Goal: Entertainment & Leisure: Browse casually

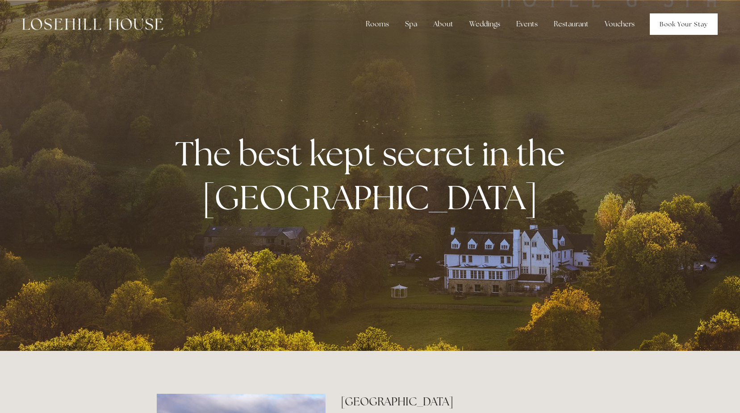
click at [686, 29] on link "Book Your Stay" at bounding box center [684, 23] width 68 height 21
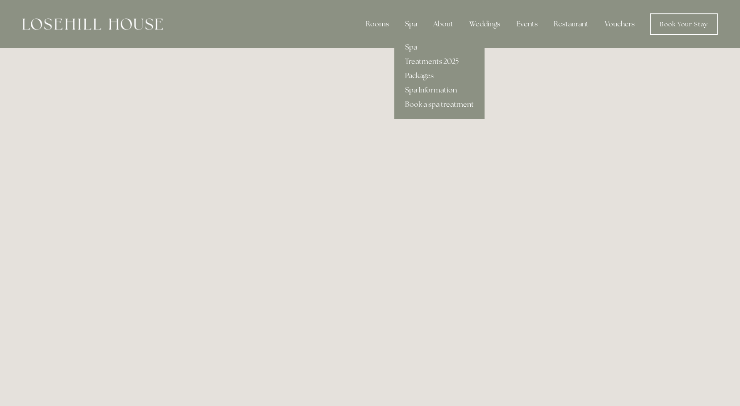
click at [415, 26] on div "Spa" at bounding box center [411, 24] width 26 height 18
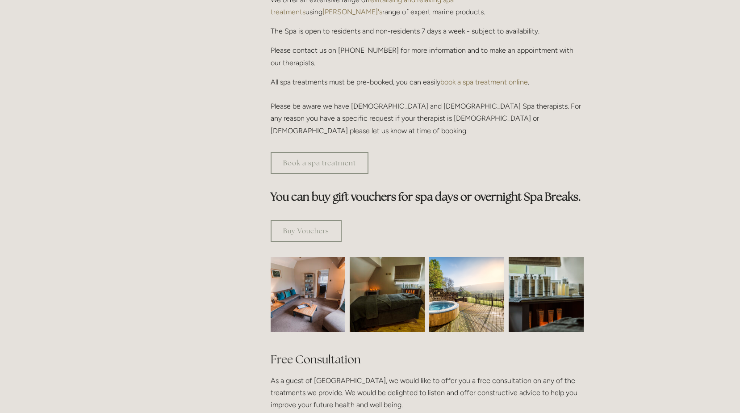
scroll to position [447, 0]
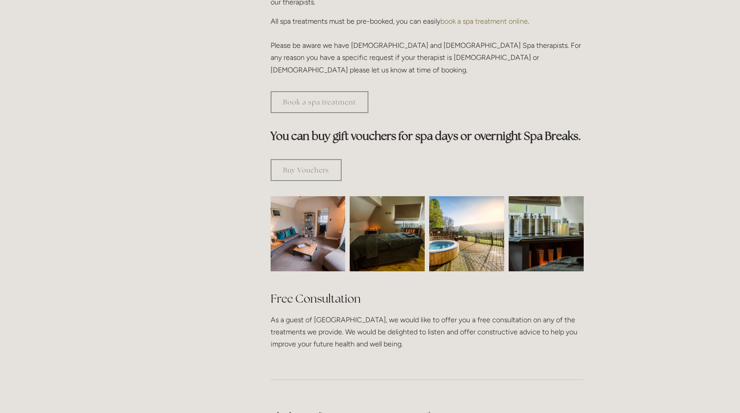
click at [462, 208] on img at bounding box center [466, 233] width 75 height 75
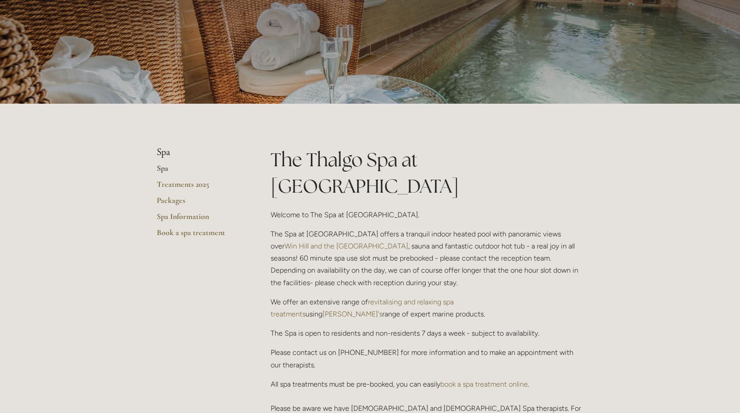
scroll to position [0, 0]
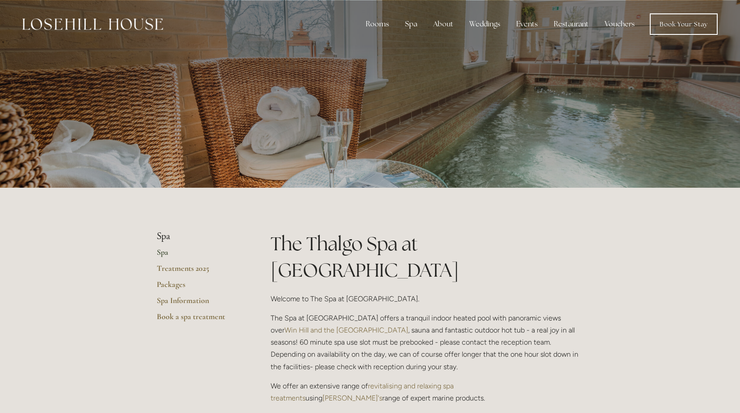
click at [122, 28] on img at bounding box center [92, 24] width 141 height 12
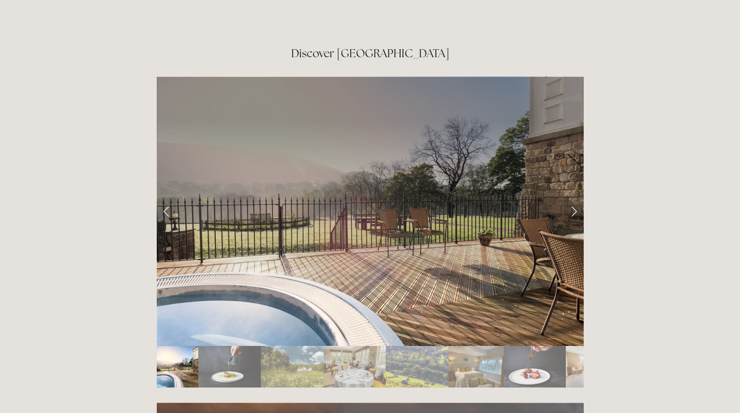
scroll to position [1475, 0]
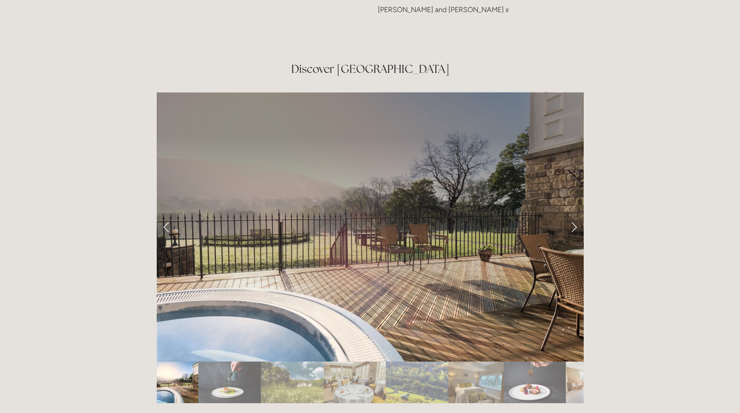
click at [573, 213] on link "Next Slide" at bounding box center [574, 226] width 20 height 27
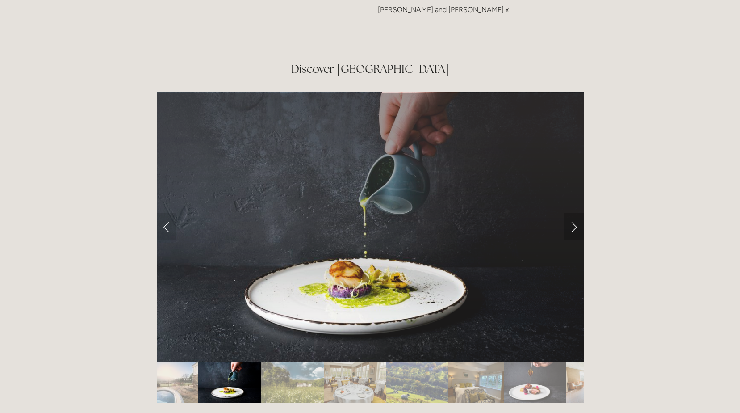
click at [571, 213] on link "Next Slide" at bounding box center [574, 226] width 20 height 27
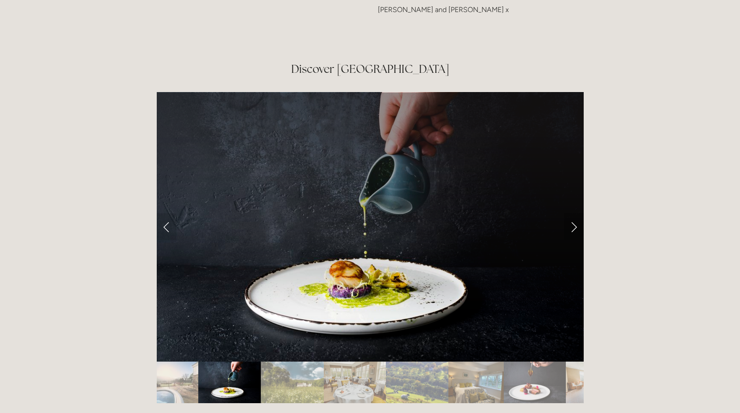
click at [570, 213] on link "Next Slide" at bounding box center [574, 226] width 20 height 27
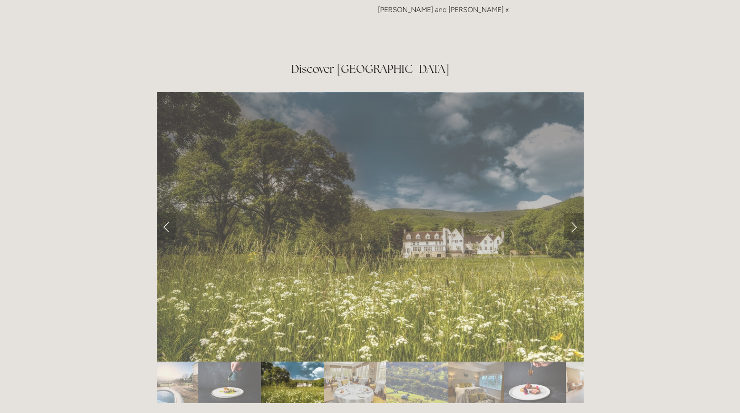
click at [574, 213] on link "Next Slide" at bounding box center [574, 226] width 20 height 27
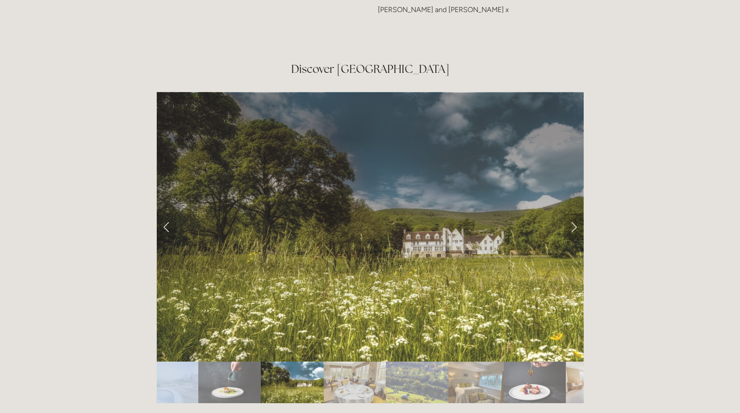
click at [574, 213] on link "Next Slide" at bounding box center [574, 226] width 20 height 27
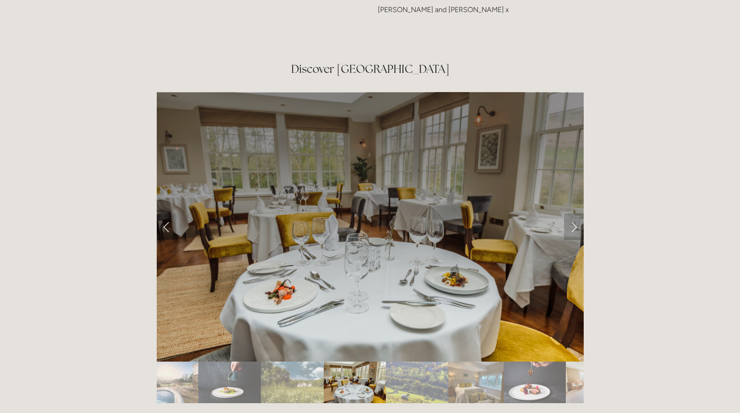
click at [574, 213] on link "Next Slide" at bounding box center [574, 226] width 20 height 27
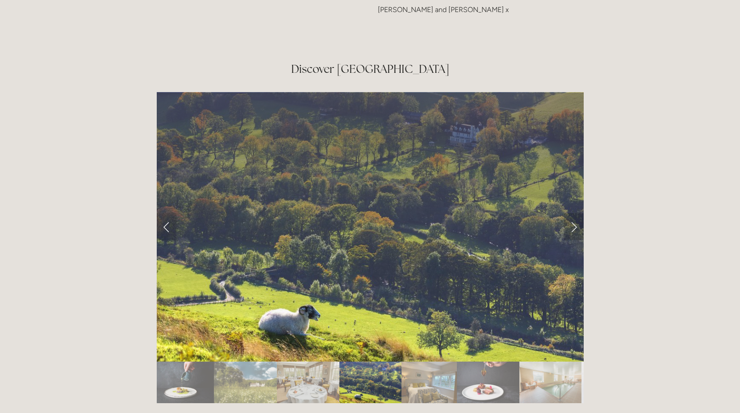
click at [574, 213] on link "Next Slide" at bounding box center [574, 226] width 20 height 27
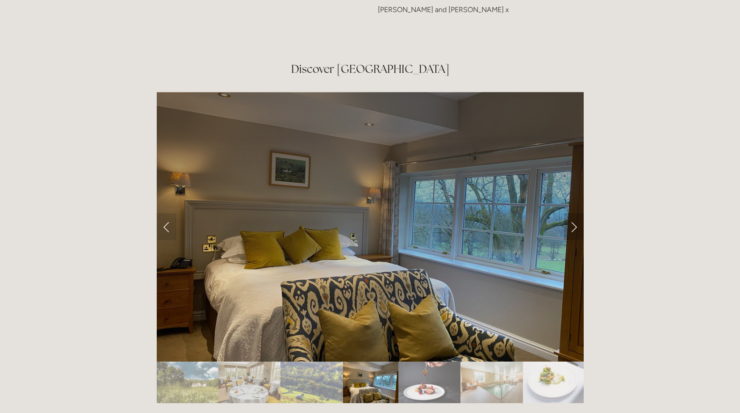
click at [574, 213] on link "Next Slide" at bounding box center [574, 226] width 20 height 27
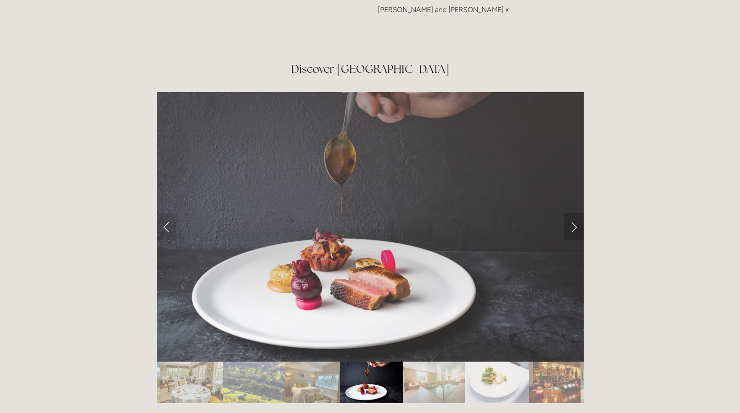
click at [574, 213] on link "Next Slide" at bounding box center [574, 226] width 20 height 27
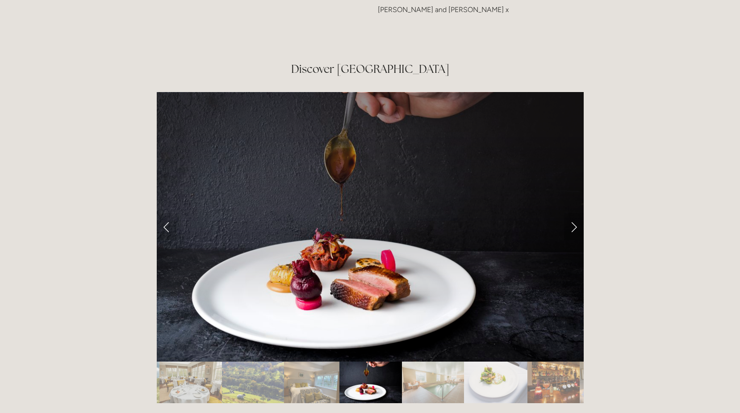
click at [574, 213] on link "Next Slide" at bounding box center [574, 226] width 20 height 27
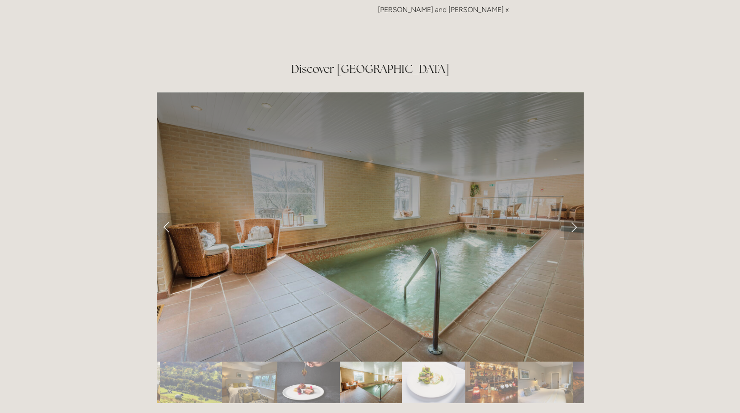
click at [574, 213] on link "Next Slide" at bounding box center [574, 226] width 20 height 27
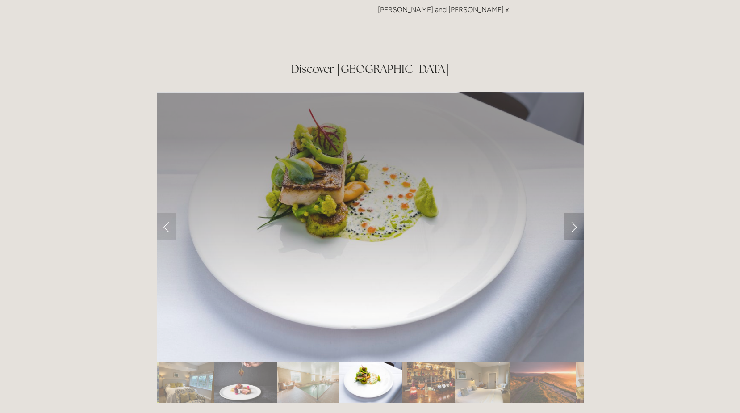
click at [574, 213] on link "Next Slide" at bounding box center [574, 226] width 20 height 27
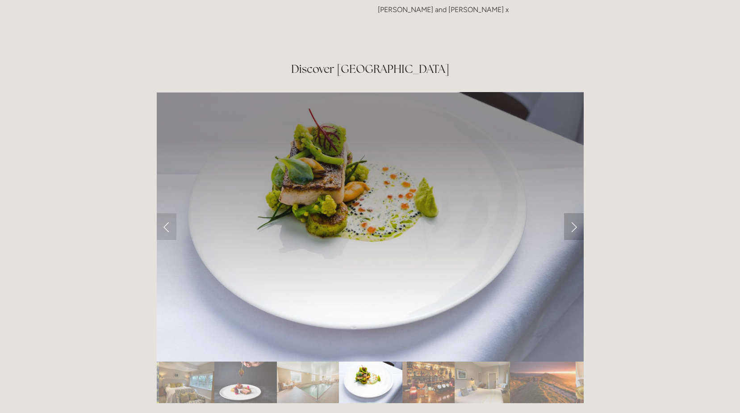
click at [574, 213] on link "Next Slide" at bounding box center [574, 226] width 20 height 27
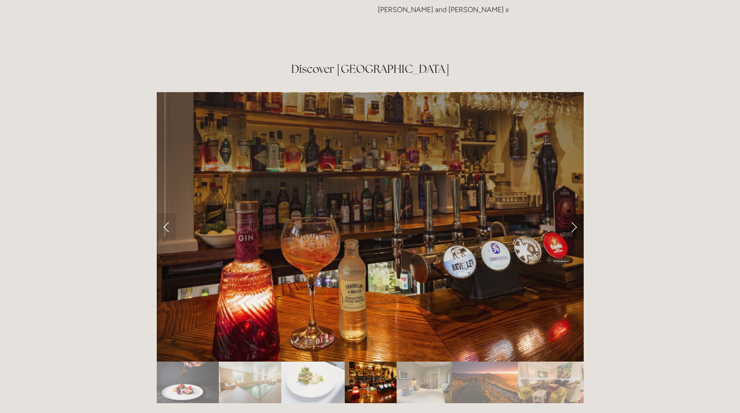
click at [574, 213] on link "Next Slide" at bounding box center [574, 226] width 20 height 27
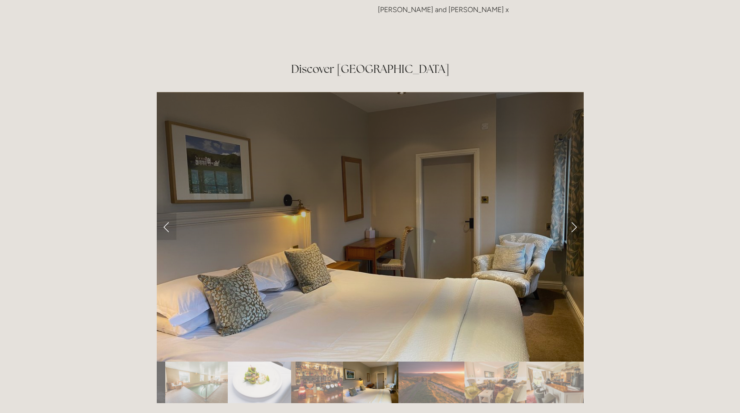
click at [574, 213] on link "Next Slide" at bounding box center [574, 226] width 20 height 27
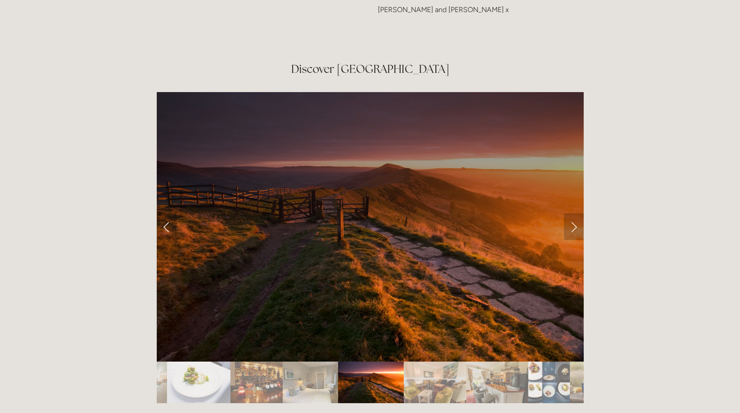
click at [574, 213] on link "Next Slide" at bounding box center [574, 226] width 20 height 27
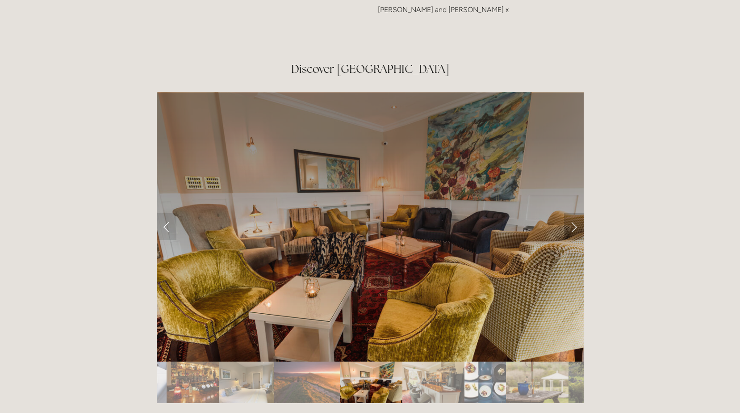
click at [574, 213] on link "Next Slide" at bounding box center [574, 226] width 20 height 27
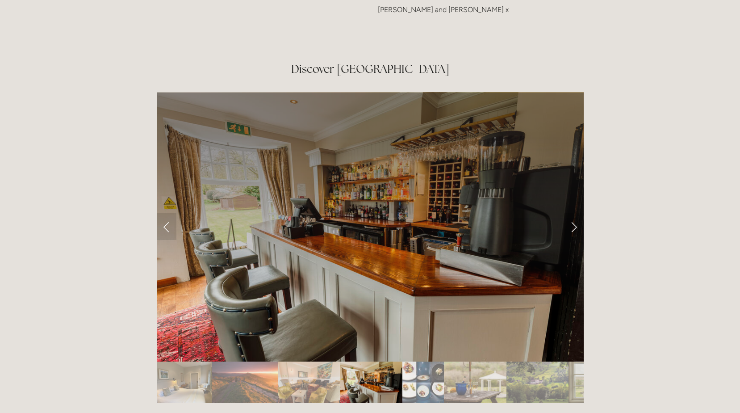
click at [574, 213] on link "Next Slide" at bounding box center [574, 226] width 20 height 27
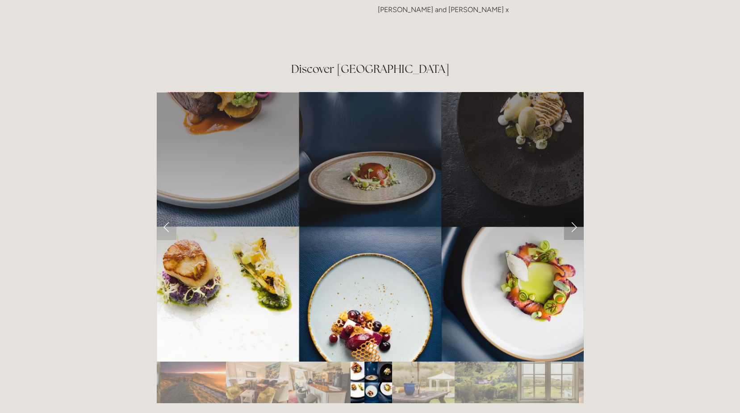
click at [574, 213] on link "Next Slide" at bounding box center [574, 226] width 20 height 27
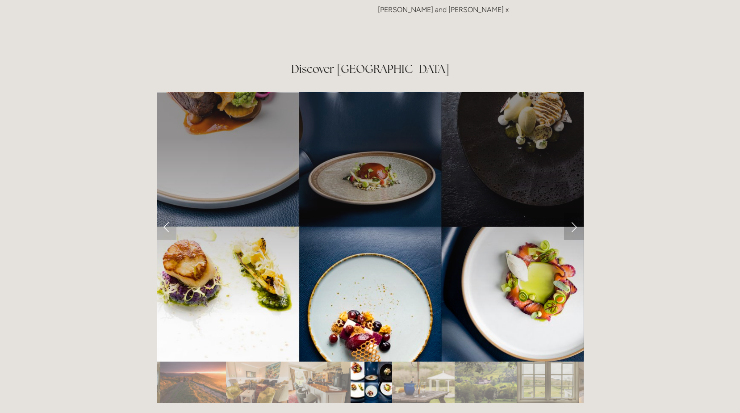
click at [574, 213] on link "Next Slide" at bounding box center [574, 226] width 20 height 27
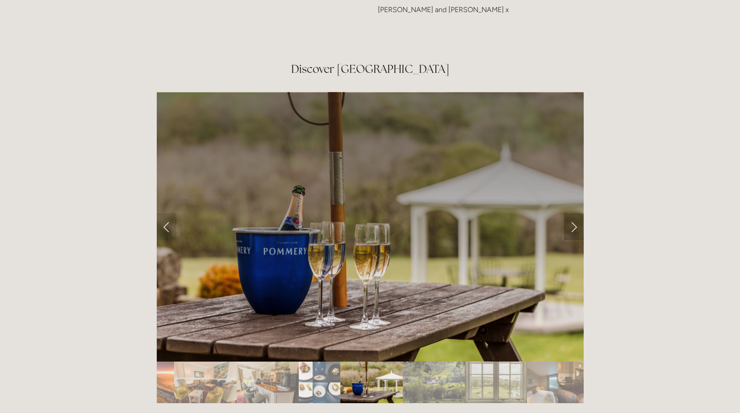
click at [574, 213] on link "Next Slide" at bounding box center [574, 226] width 20 height 27
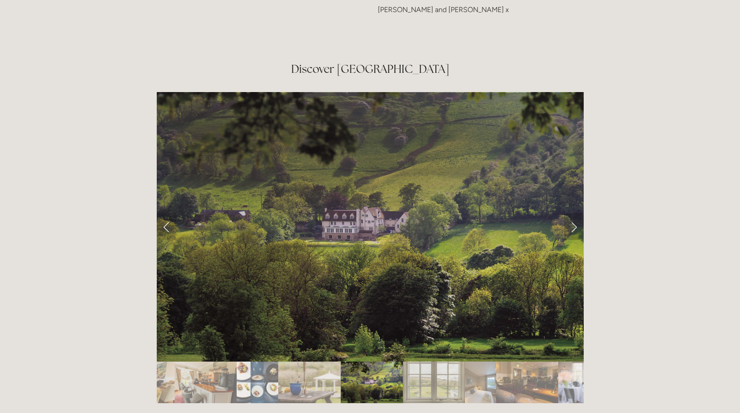
click at [574, 213] on link "Next Slide" at bounding box center [574, 226] width 20 height 27
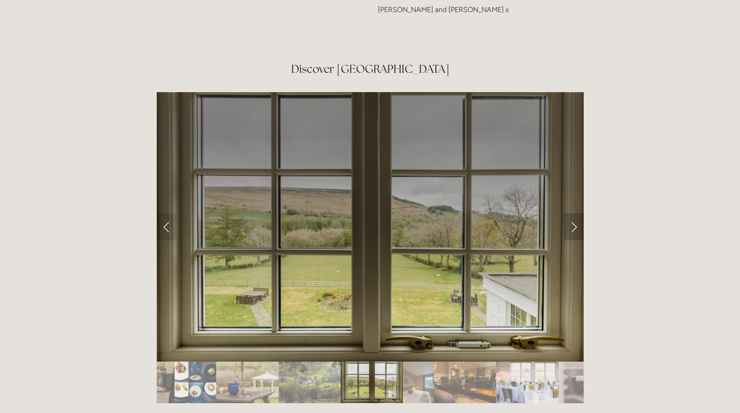
click at [574, 213] on link "Next Slide" at bounding box center [574, 226] width 20 height 27
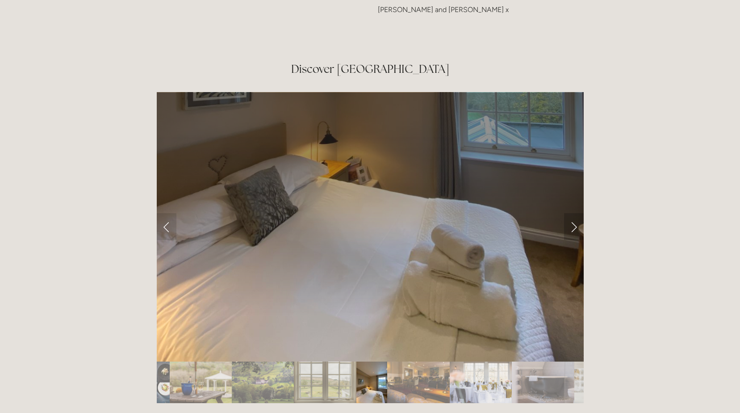
click at [574, 213] on link "Next Slide" at bounding box center [574, 226] width 20 height 27
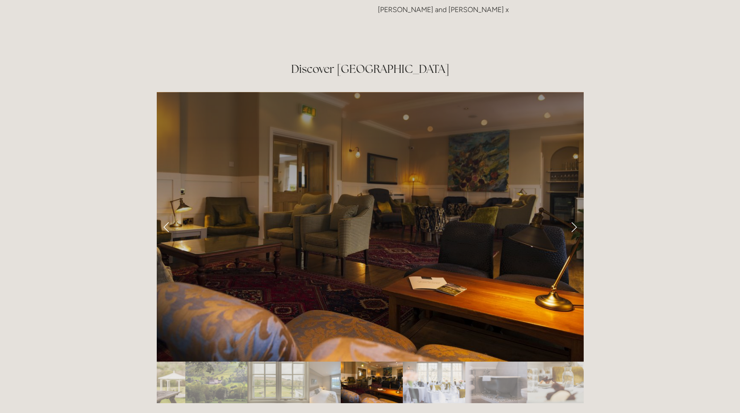
click at [574, 213] on link "Next Slide" at bounding box center [574, 226] width 20 height 27
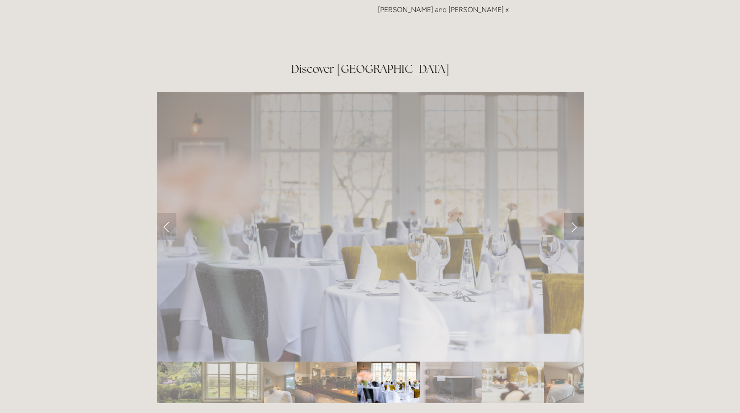
click at [574, 213] on link "Next Slide" at bounding box center [574, 226] width 20 height 27
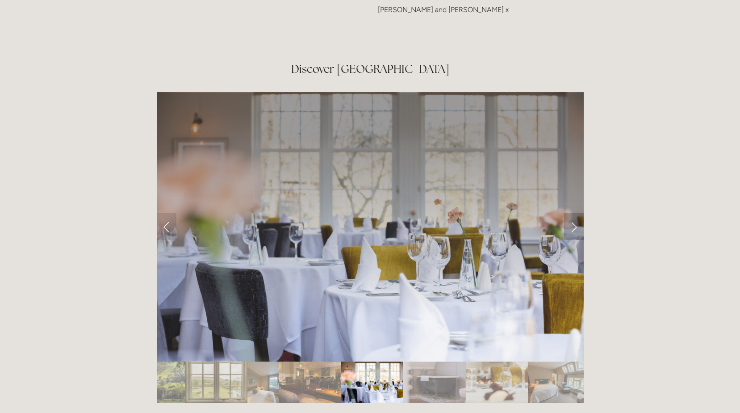
click at [574, 213] on link "Next Slide" at bounding box center [574, 226] width 20 height 27
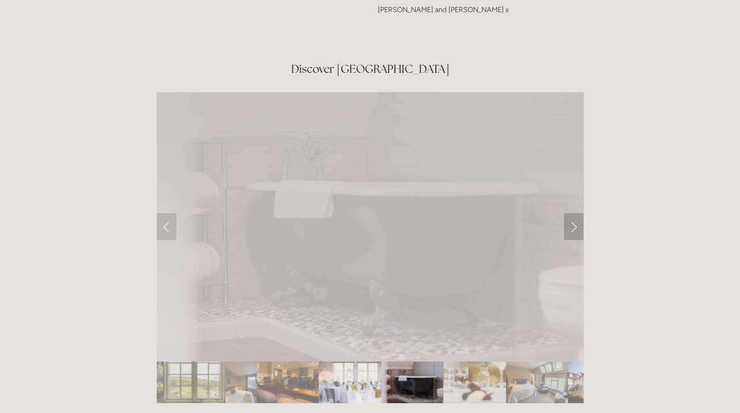
click at [574, 213] on link "Next Slide" at bounding box center [574, 226] width 20 height 27
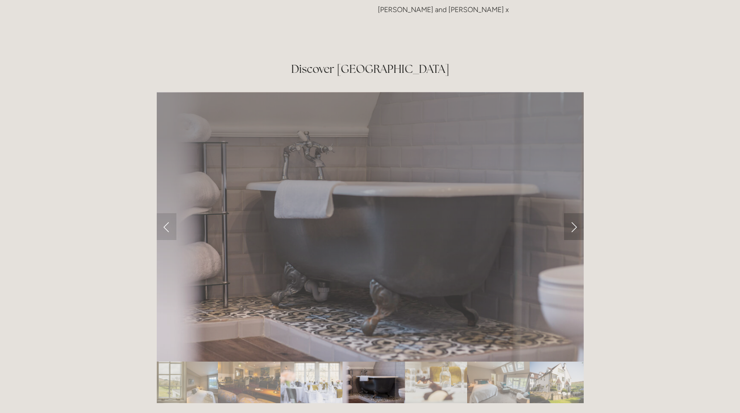
click at [574, 213] on link "Next Slide" at bounding box center [574, 226] width 20 height 27
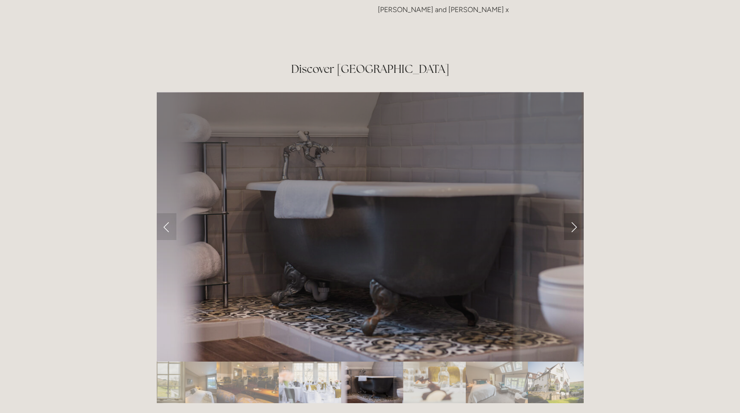
click at [574, 213] on link "Next Slide" at bounding box center [574, 226] width 20 height 27
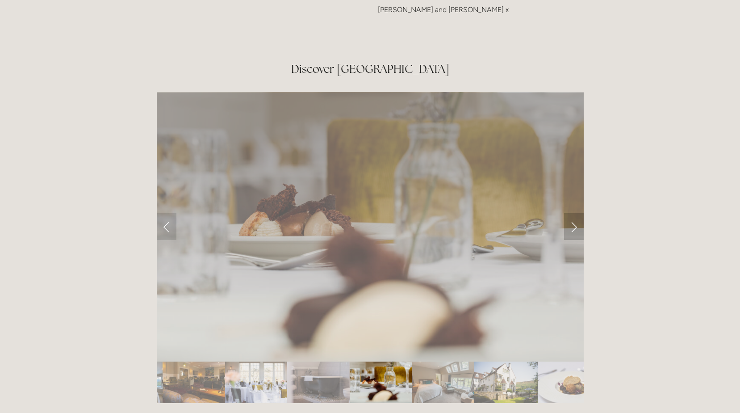
click at [574, 213] on link "Next Slide" at bounding box center [574, 226] width 20 height 27
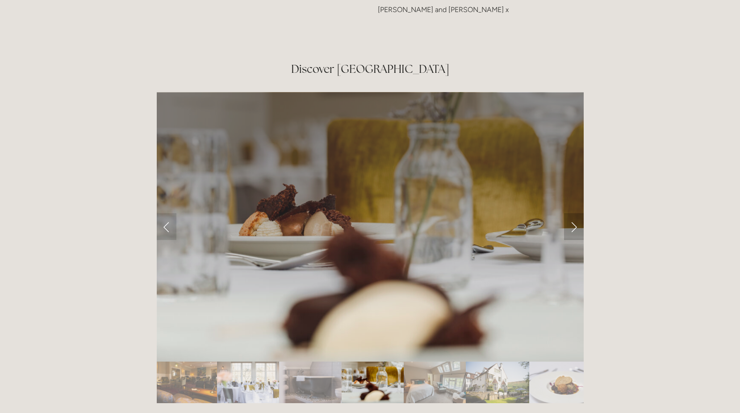
click at [574, 213] on link "Next Slide" at bounding box center [574, 226] width 20 height 27
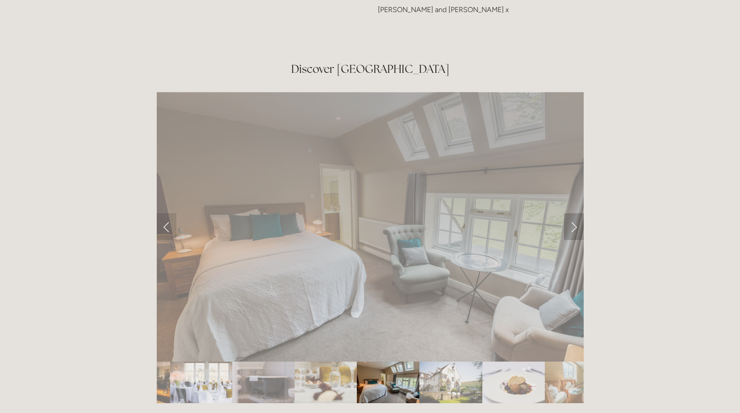
click at [574, 213] on link "Next Slide" at bounding box center [574, 226] width 20 height 27
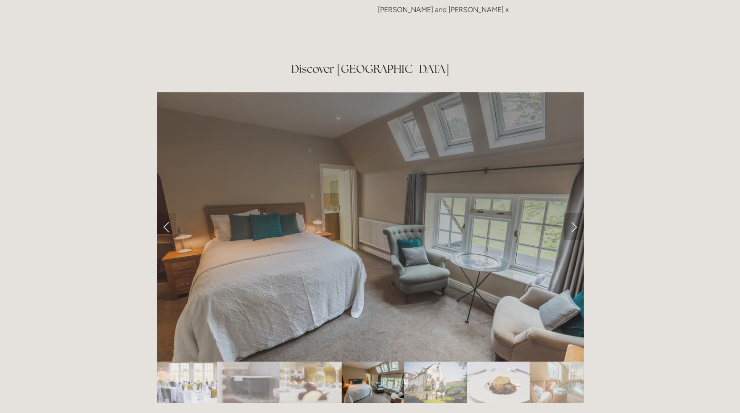
click at [574, 213] on link "Next Slide" at bounding box center [574, 226] width 20 height 27
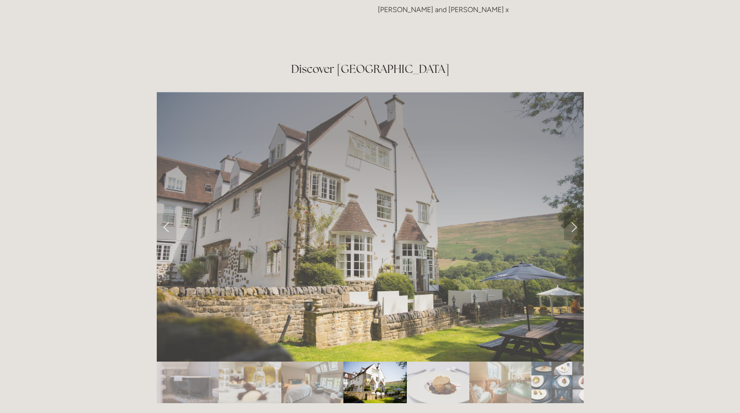
click at [574, 213] on link "Next Slide" at bounding box center [574, 226] width 20 height 27
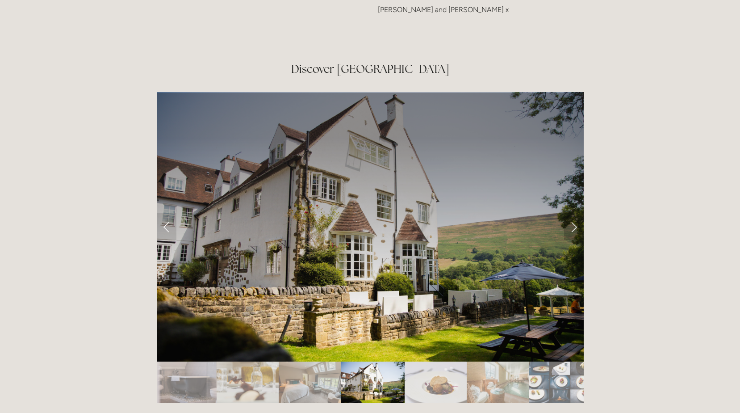
click at [574, 213] on link "Next Slide" at bounding box center [574, 226] width 20 height 27
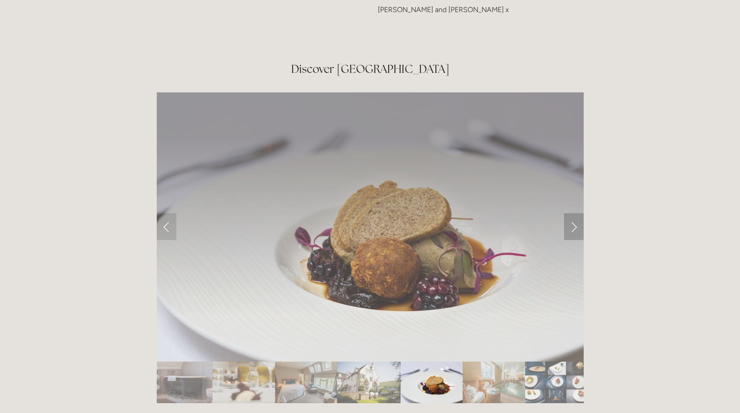
click at [574, 213] on link "Next Slide" at bounding box center [574, 226] width 20 height 27
